Goal: Download file/media

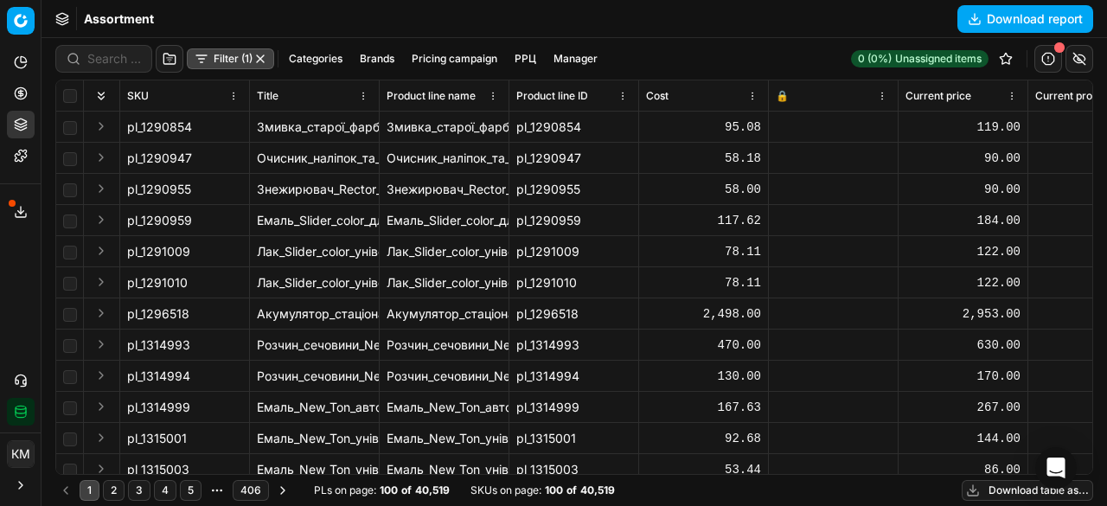
click at [996, 23] on button "Download report" at bounding box center [1025, 19] width 136 height 28
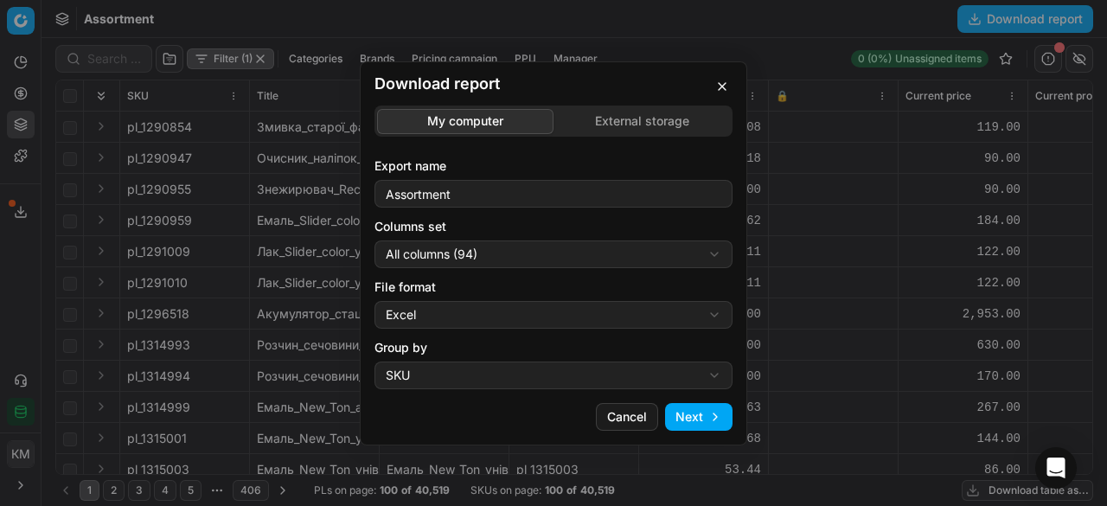
click at [686, 411] on button "Next" at bounding box center [698, 417] width 67 height 28
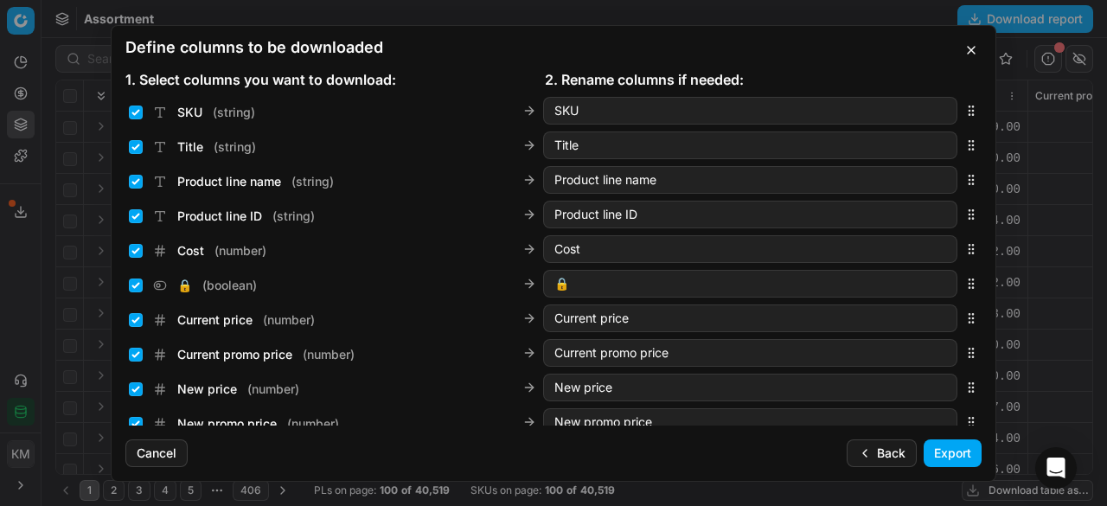
click at [963, 448] on button "Export" at bounding box center [952, 453] width 58 height 28
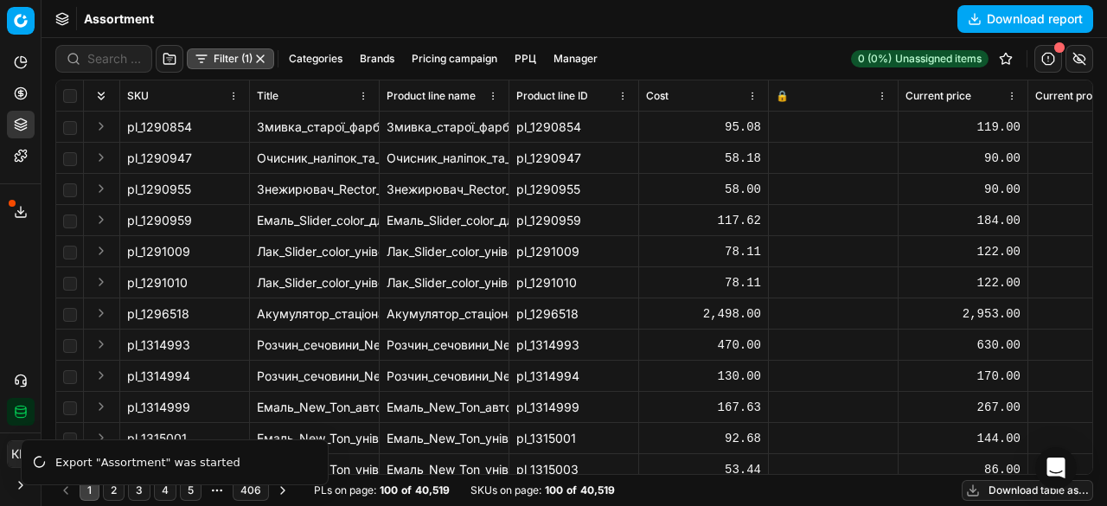
click at [12, 217] on button "Export service" at bounding box center [21, 212] width 28 height 28
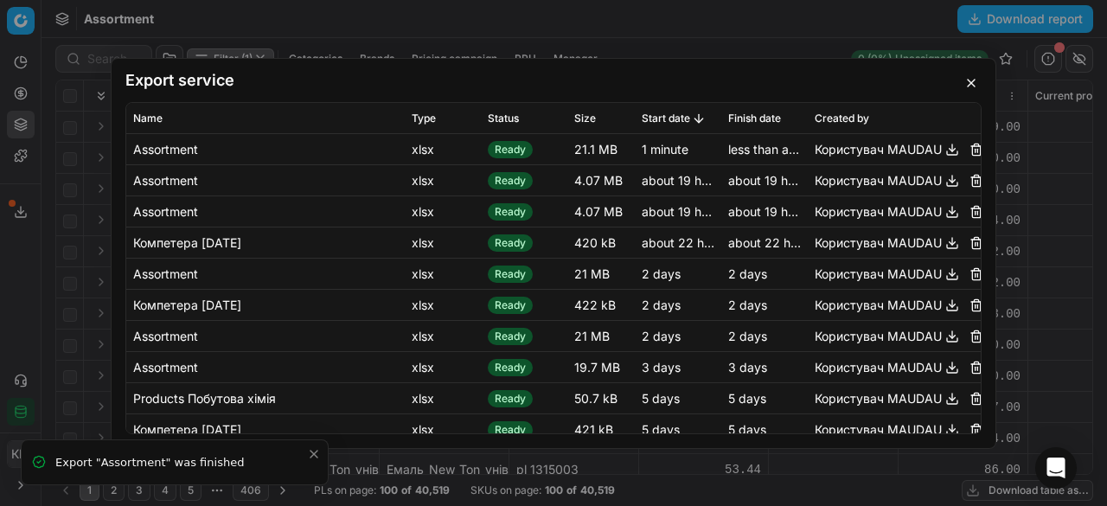
click at [946, 151] on button "button" at bounding box center [951, 148] width 21 height 21
click at [969, 84] on button "button" at bounding box center [970, 83] width 21 height 21
